Goal: Information Seeking & Learning: Learn about a topic

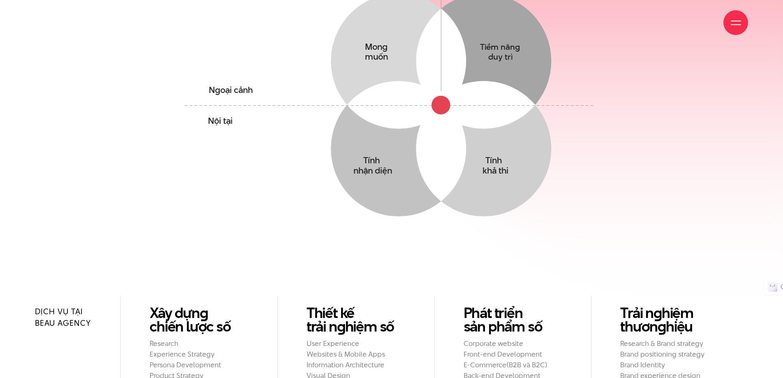
scroll to position [904, 0]
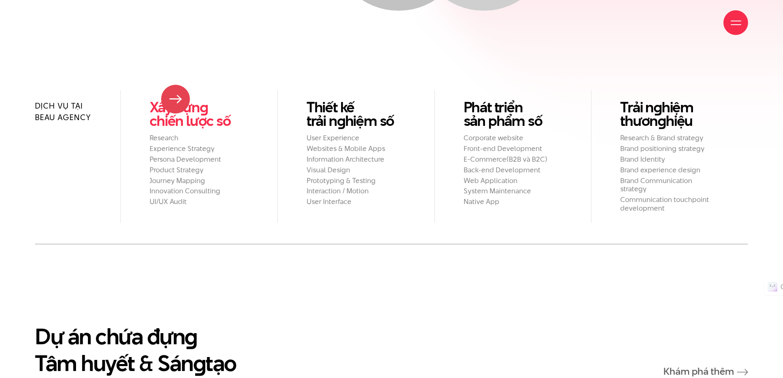
click at [175, 100] on link "Xây dựn g chiến lược số" at bounding box center [199, 113] width 99 height 27
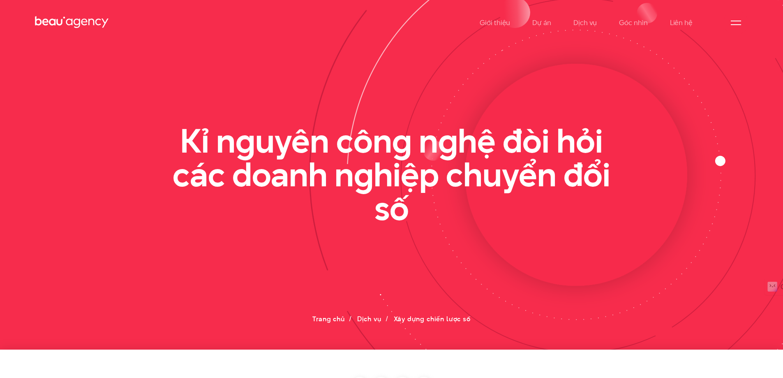
drag, startPoint x: 434, startPoint y: 198, endPoint x: 418, endPoint y: 227, distance: 32.9
click at [432, 219] on h2 "Kỉ nguyên công nghệ đòi hỏi các doanh nghiệp chuyển đổi số" at bounding box center [391, 174] width 469 height 101
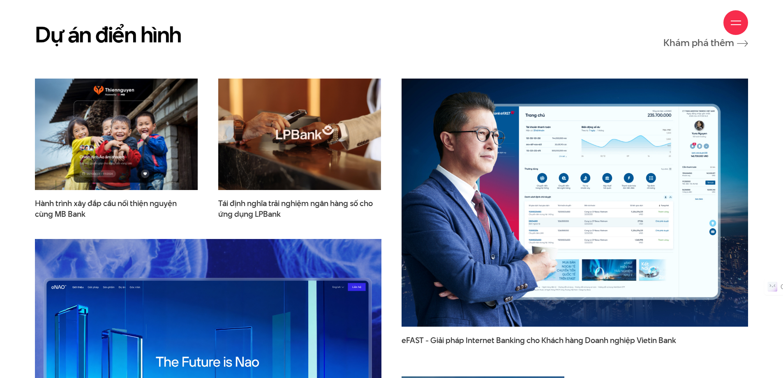
scroll to position [2384, 0]
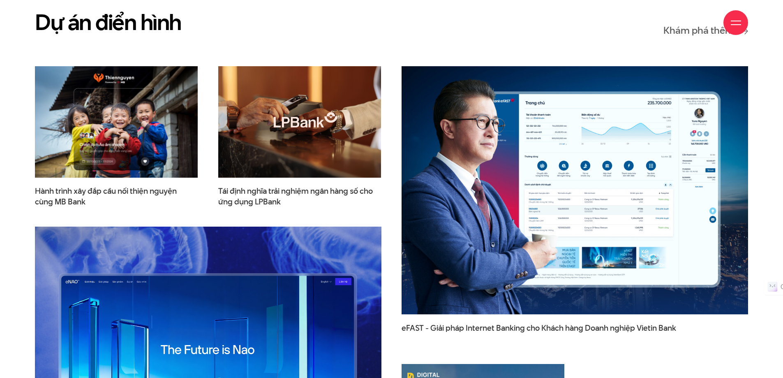
click at [287, 161] on img at bounding box center [299, 122] width 179 height 122
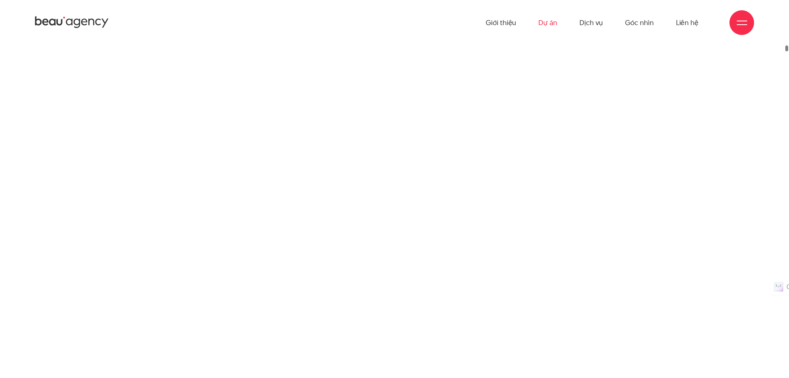
click at [552, 23] on link "Dự án" at bounding box center [547, 22] width 19 height 45
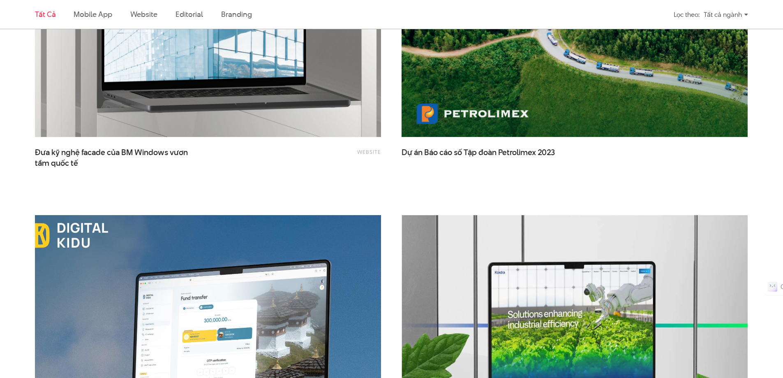
scroll to position [1891, 0]
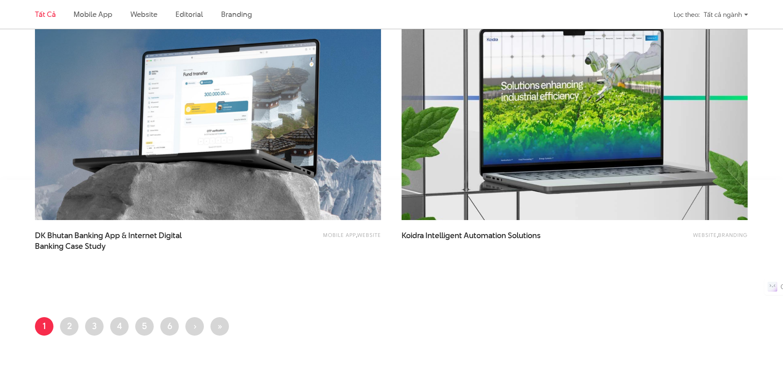
click at [560, 165] on img at bounding box center [574, 104] width 381 height 255
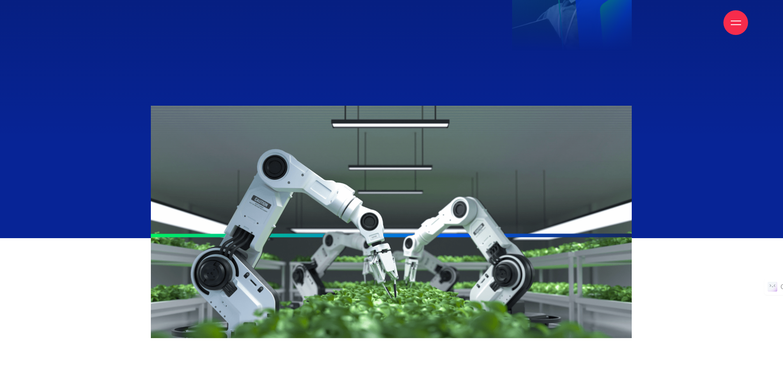
scroll to position [1151, 0]
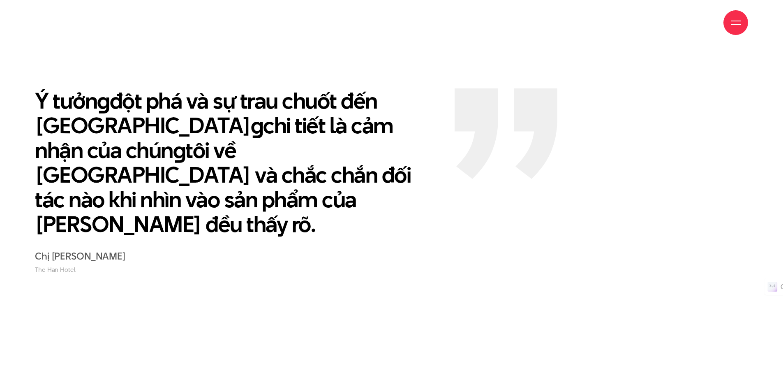
scroll to position [1849, 0]
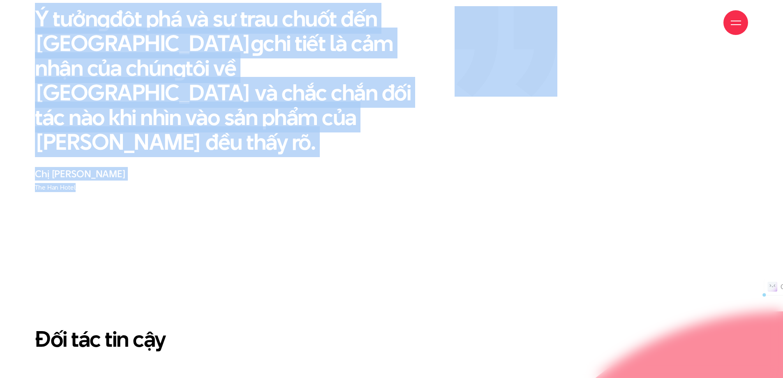
drag, startPoint x: 282, startPoint y: 35, endPoint x: 251, endPoint y: 157, distance: 125.5
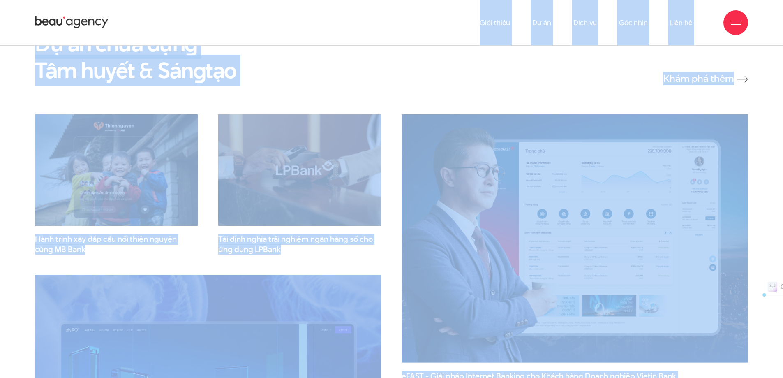
scroll to position [880, 0]
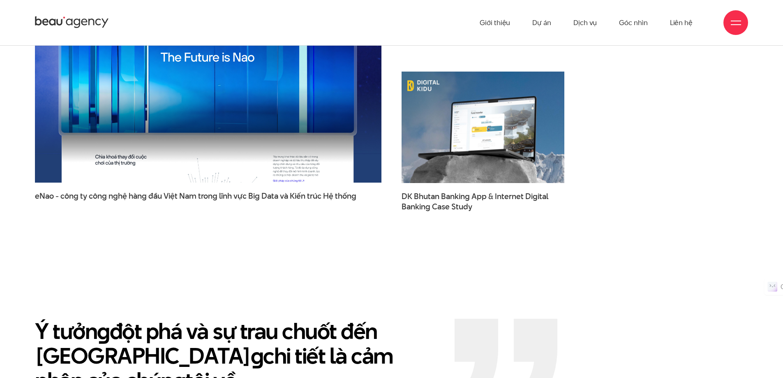
scroll to position [1208, 0]
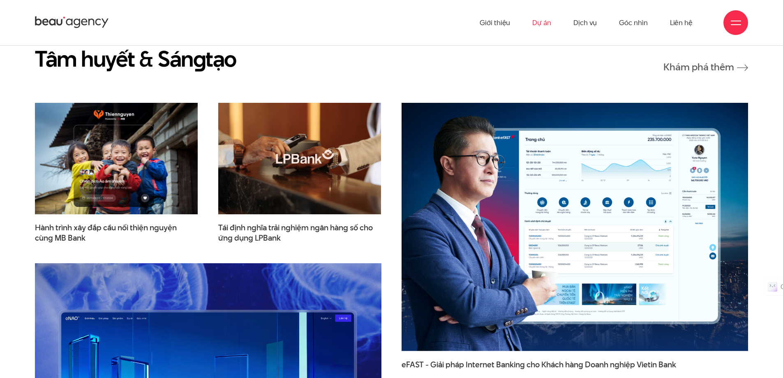
click at [539, 25] on link "Dự án" at bounding box center [541, 22] width 19 height 45
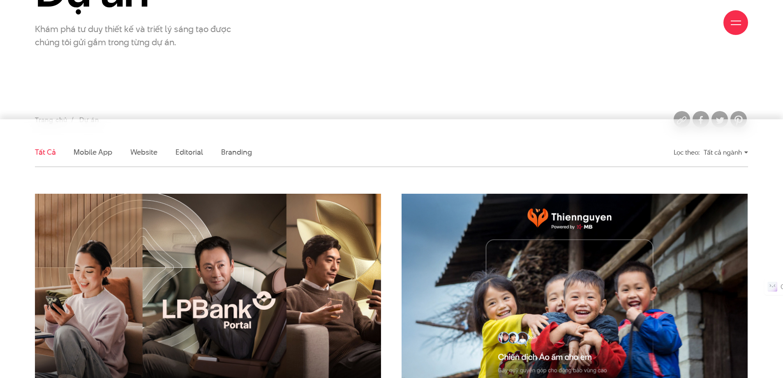
scroll to position [329, 0]
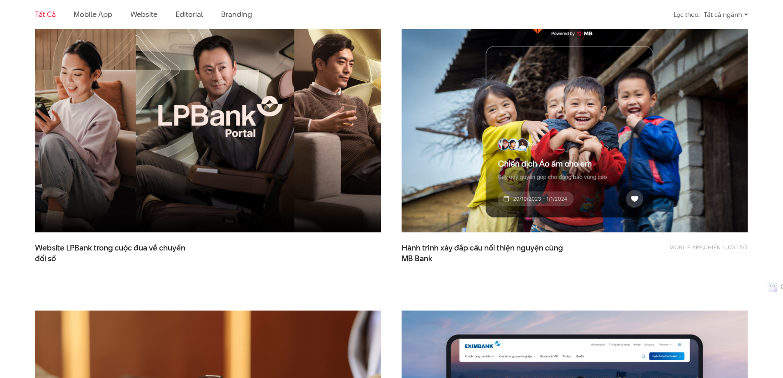
click at [201, 139] on img at bounding box center [208, 116] width 381 height 255
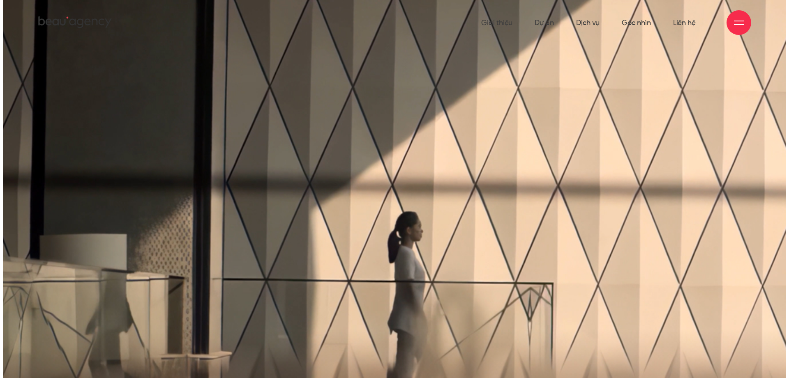
scroll to position [136, 0]
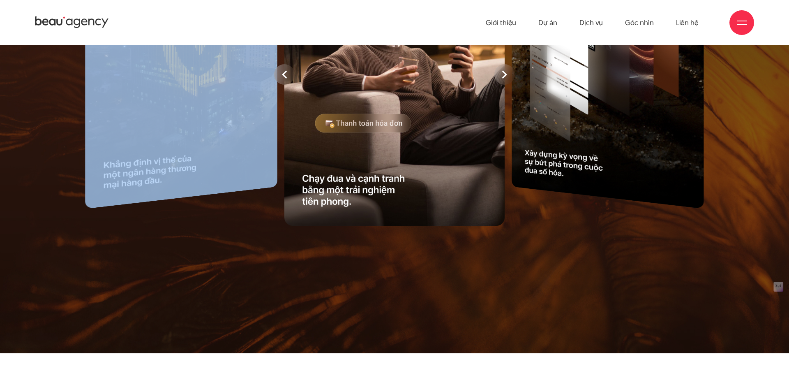
drag, startPoint x: 169, startPoint y: 170, endPoint x: 109, endPoint y: 183, distance: 61.8
click at [107, 183] on div at bounding box center [395, 74] width 686 height 311
